Goal: Task Accomplishment & Management: Complete application form

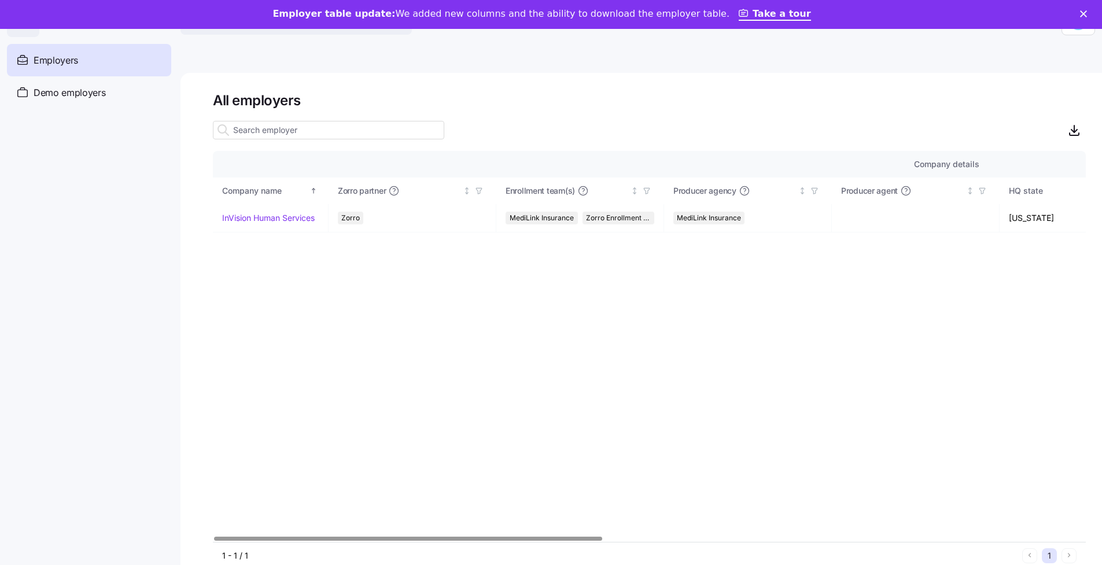
click at [257, 22] on div "Employer table update: We added new columns and the ability to download the emp…" at bounding box center [551, 15] width 1102 height 20
click at [252, 31] on button "Search across Zorro..." at bounding box center [295, 21] width 231 height 28
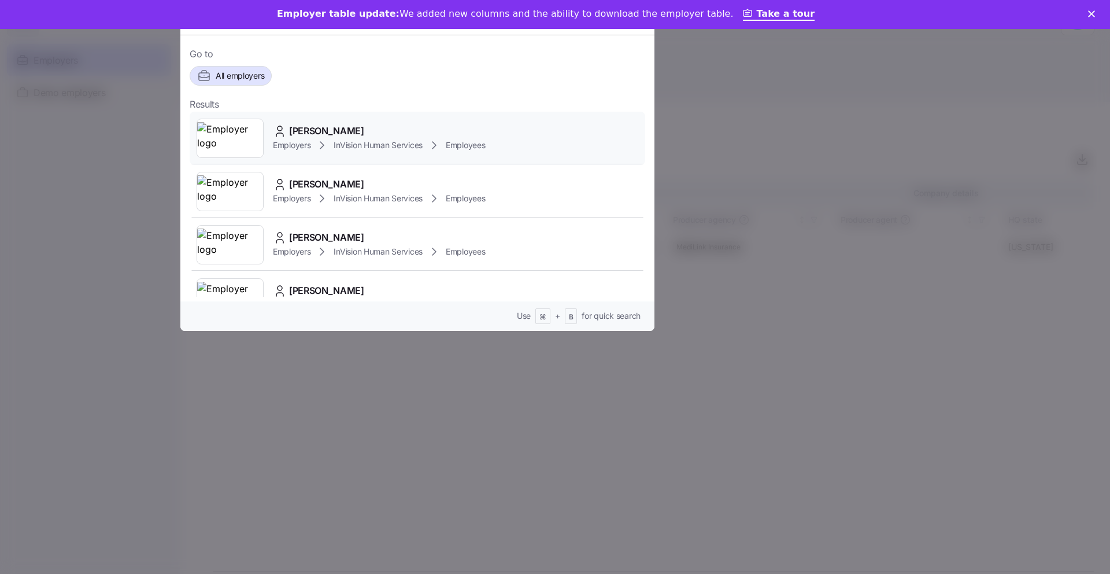
type input "[PERSON_NAME]"
click at [337, 145] on span "InVision Human Services" at bounding box center [378, 145] width 89 height 12
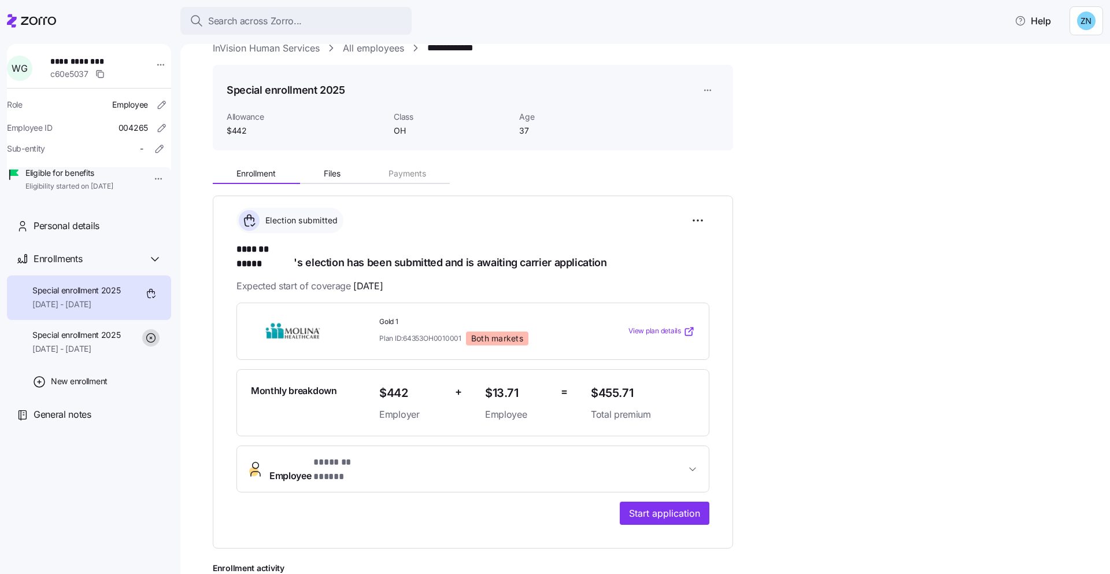
scroll to position [22, 0]
click at [669, 505] on span "Start application" at bounding box center [664, 512] width 71 height 14
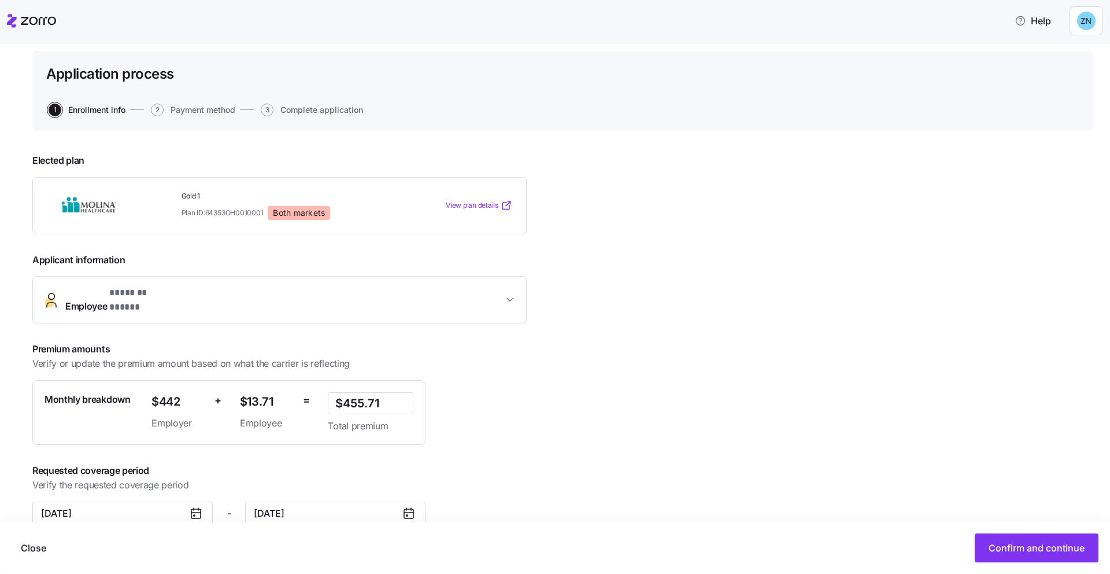
scroll to position [76, 0]
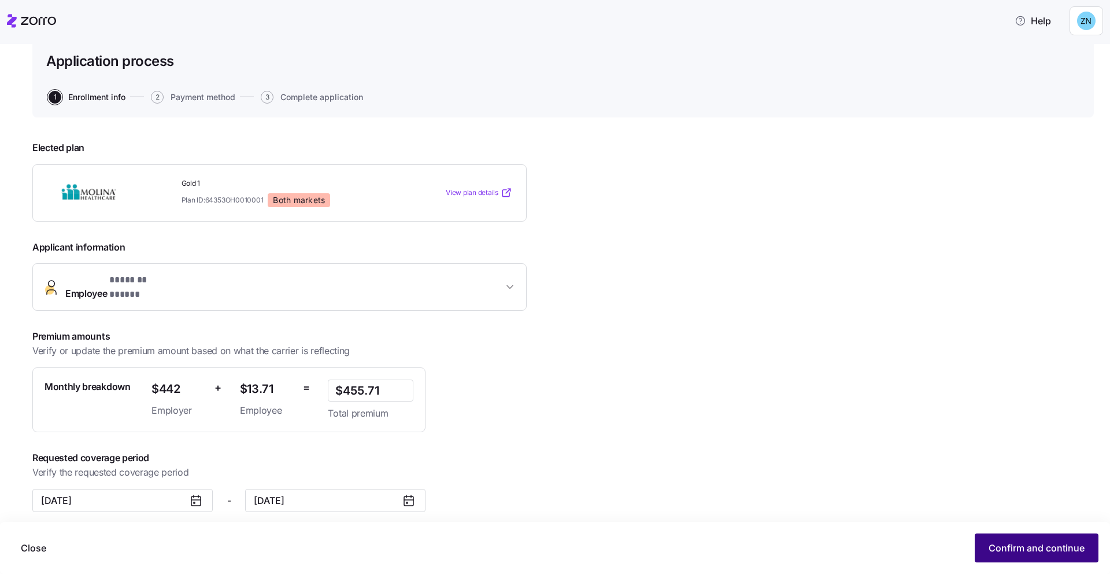
click at [1083, 538] on button "Confirm and continue" at bounding box center [1037, 547] width 124 height 29
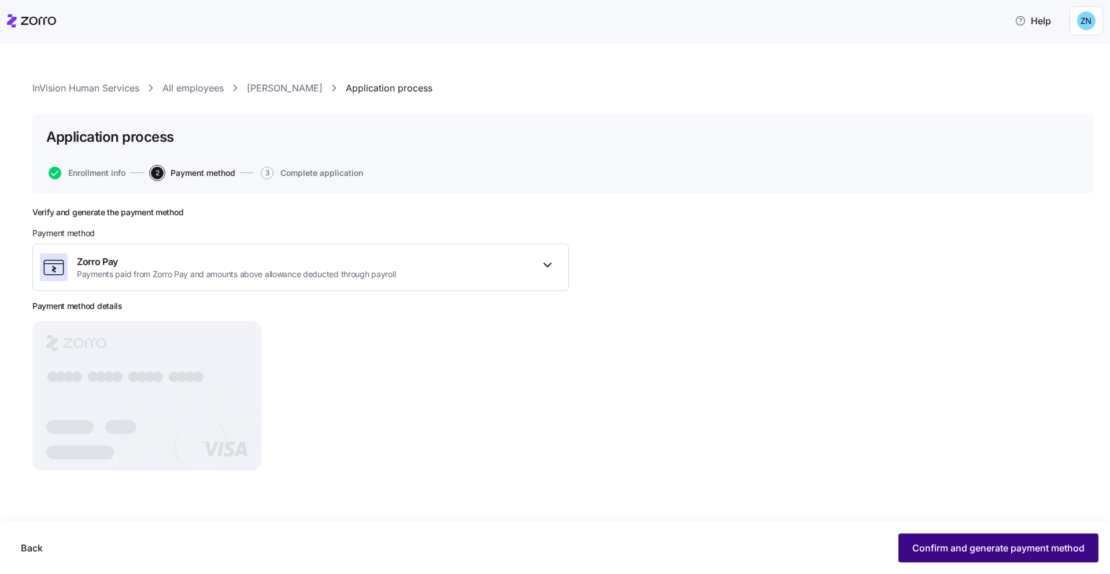
click at [1042, 556] on button "Confirm and generate payment method" at bounding box center [999, 547] width 200 height 29
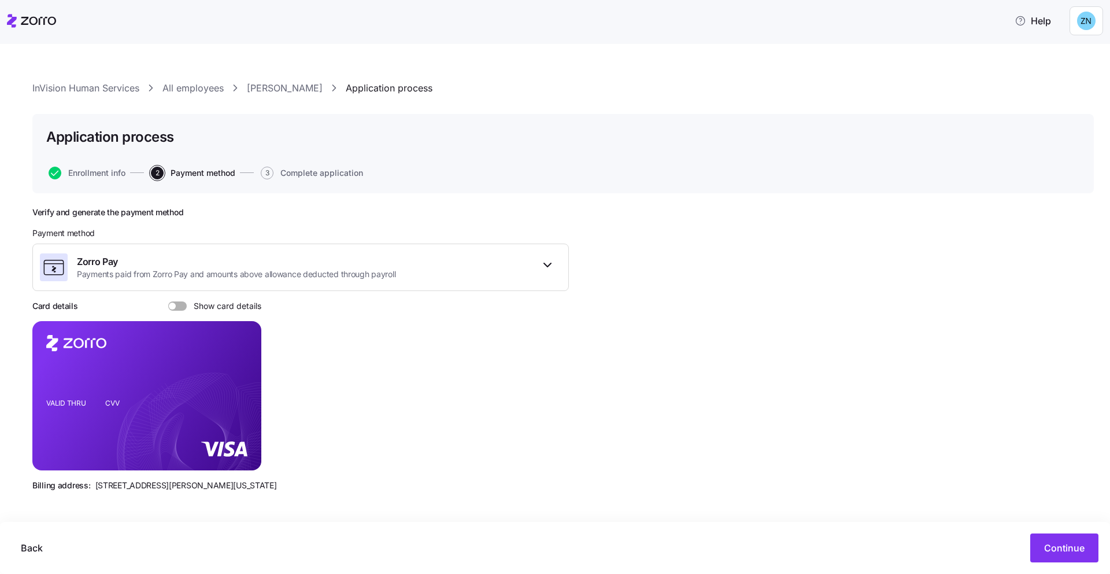
click at [187, 308] on span "Show card details" at bounding box center [224, 305] width 75 height 9
click at [168, 301] on input "Show card details" at bounding box center [168, 301] width 0 height 0
click at [1069, 550] on span "Continue" at bounding box center [1064, 548] width 40 height 14
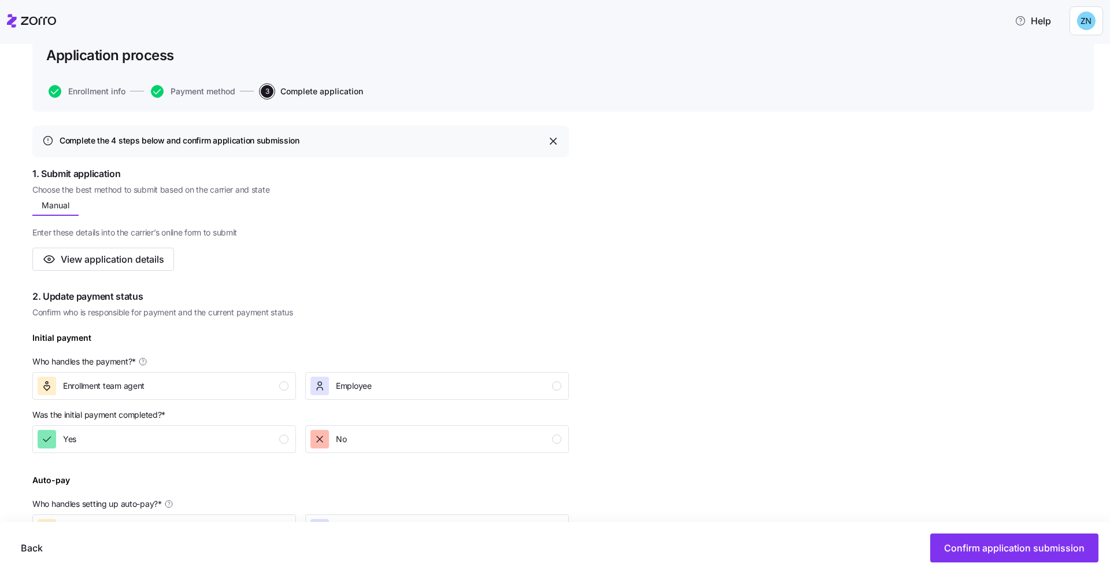
scroll to position [240, 0]
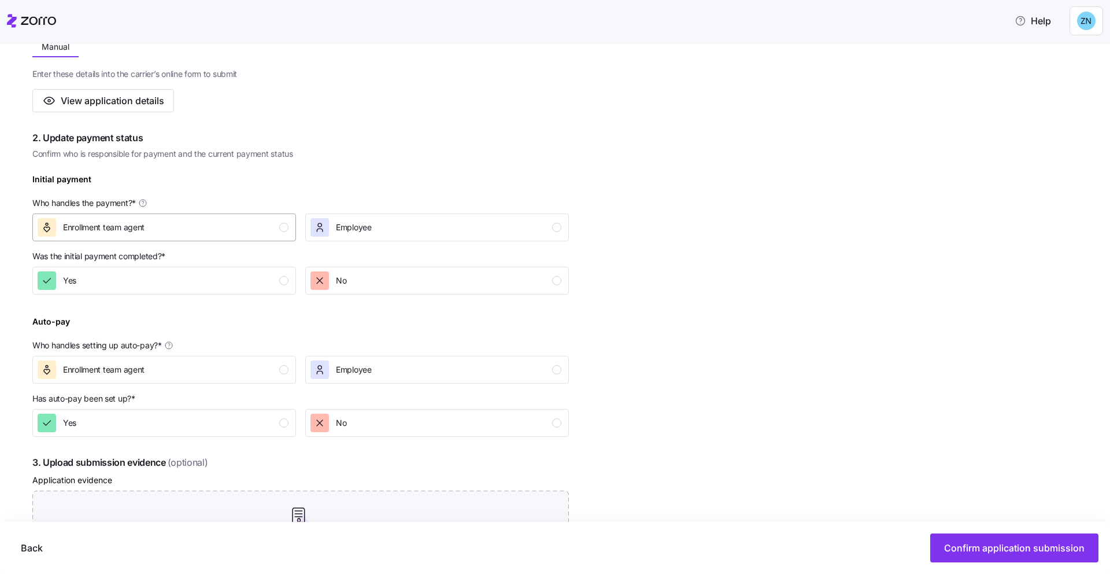
click at [231, 224] on div "Enrollment team agent" at bounding box center [163, 227] width 251 height 19
click at [257, 277] on div "Yes" at bounding box center [163, 280] width 251 height 19
click at [348, 90] on div "Enter these details into the carrier’s online form to submit View application d…" at bounding box center [300, 84] width 537 height 55
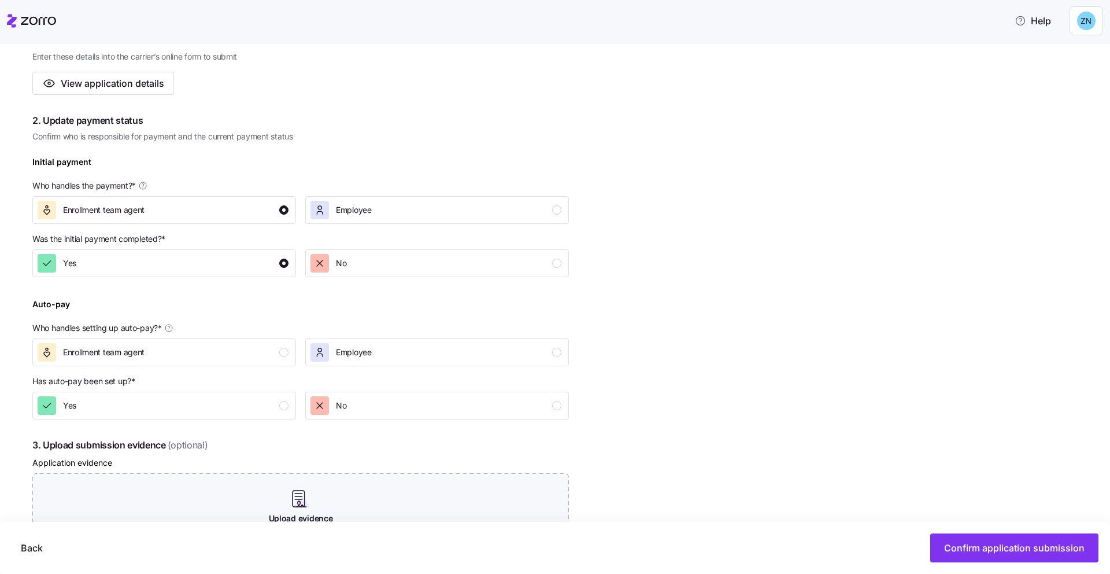
scroll to position [259, 0]
click at [291, 357] on button "Enrollment team agent" at bounding box center [164, 351] width 264 height 28
click at [389, 410] on div "No" at bounding box center [436, 403] width 251 height 19
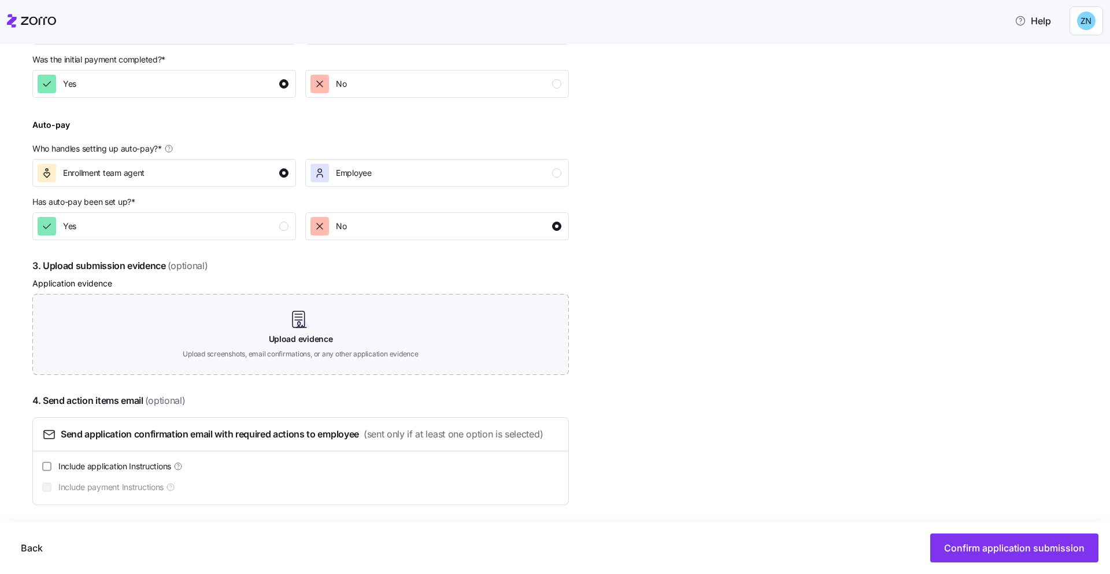
scroll to position [439, 0]
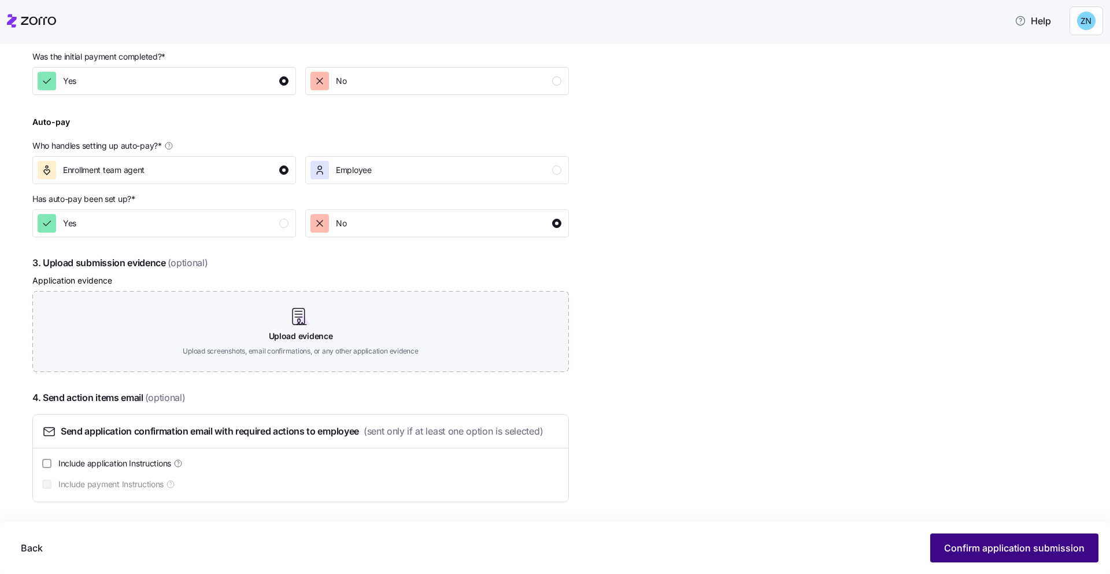
click at [1059, 563] on div "Back Confirm application submission" at bounding box center [555, 548] width 1110 height 52
click at [1054, 555] on button "Confirm application submission" at bounding box center [1014, 547] width 168 height 29
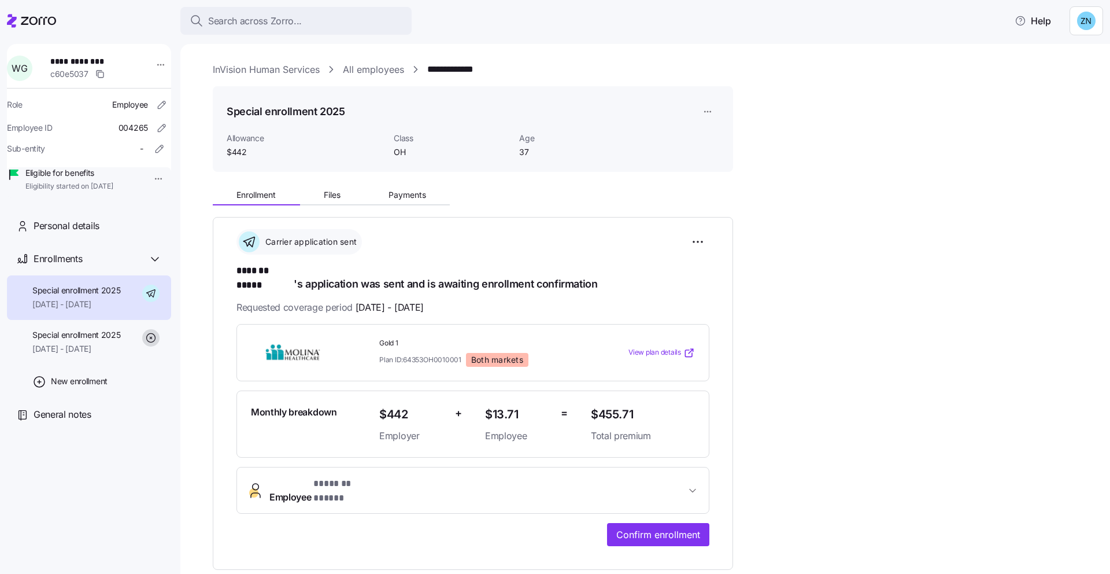
click at [834, 144] on div "**********" at bounding box center [653, 415] width 881 height 707
